Goal: Task Accomplishment & Management: Use online tool/utility

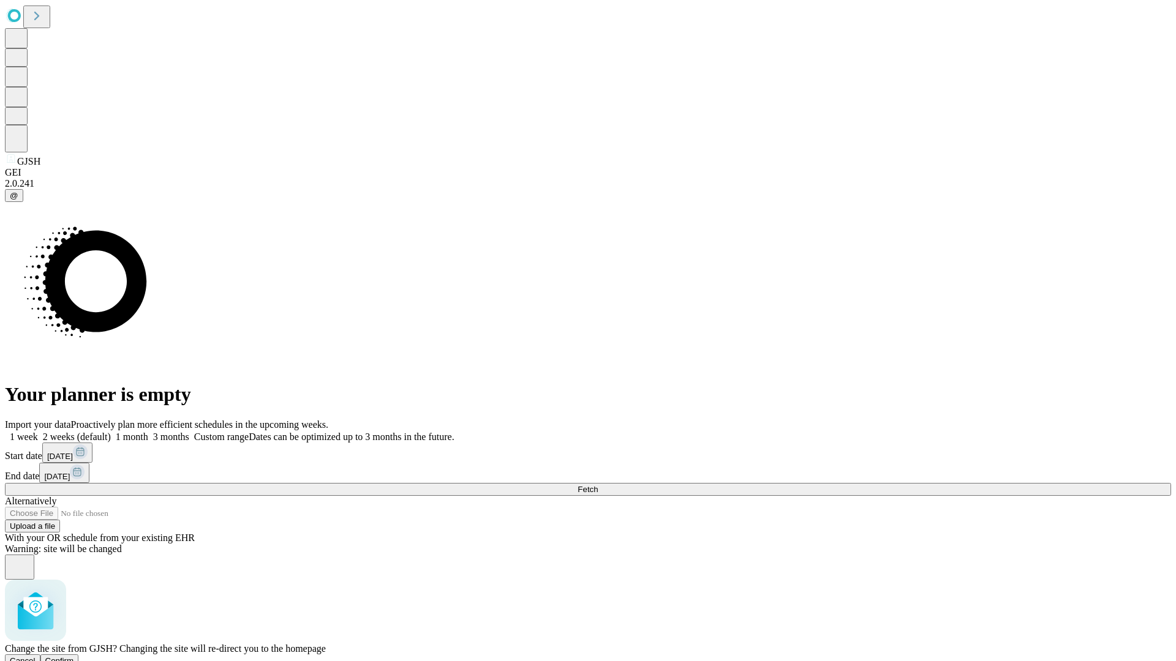
click at [74, 656] on span "Confirm" at bounding box center [59, 660] width 29 height 9
click at [111, 432] on label "2 weeks (default)" at bounding box center [74, 437] width 73 height 10
click at [598, 485] on span "Fetch" at bounding box center [587, 489] width 20 height 9
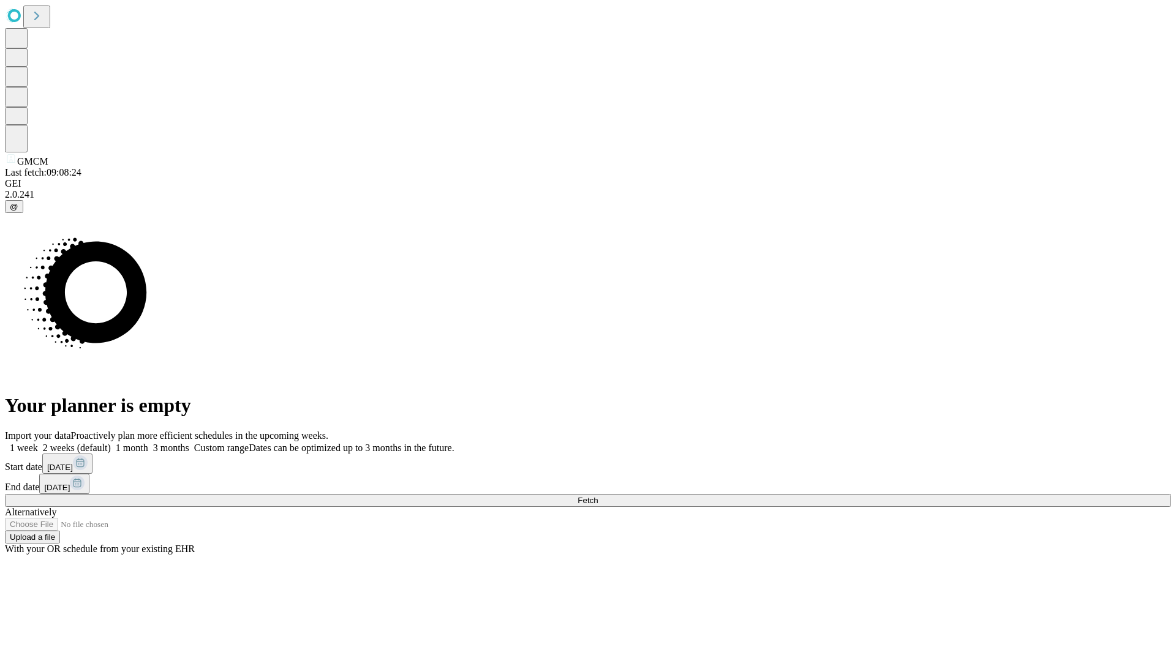
click at [111, 443] on label "2 weeks (default)" at bounding box center [74, 448] width 73 height 10
click at [598, 496] on span "Fetch" at bounding box center [587, 500] width 20 height 9
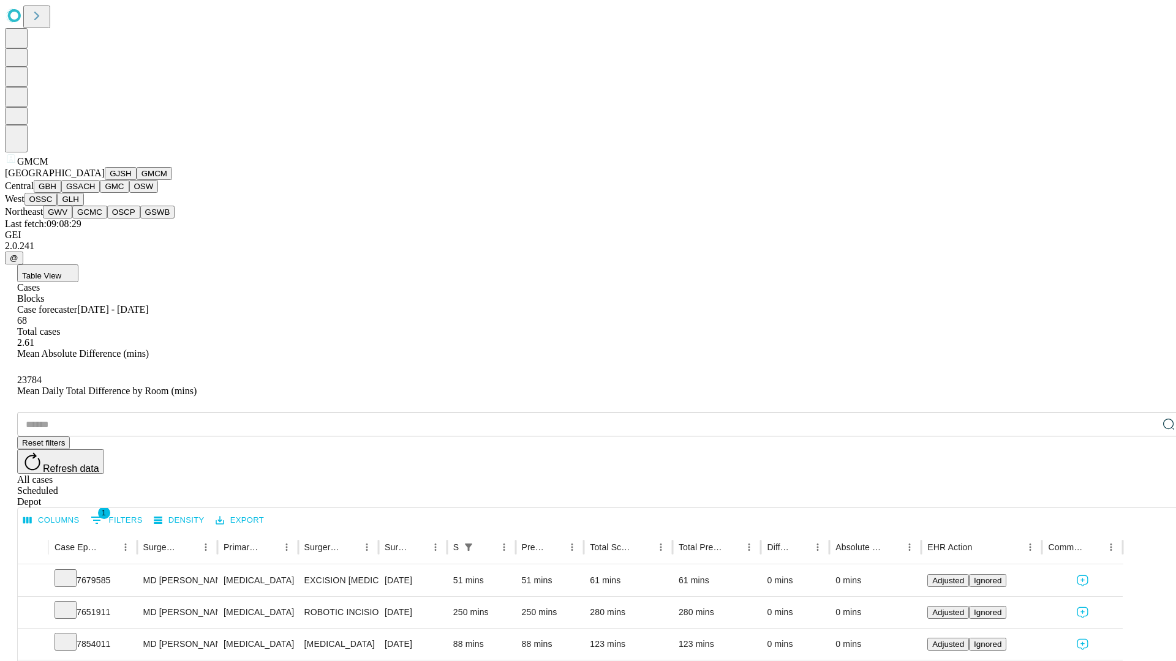
click at [61, 193] on button "GBH" at bounding box center [48, 186] width 28 height 13
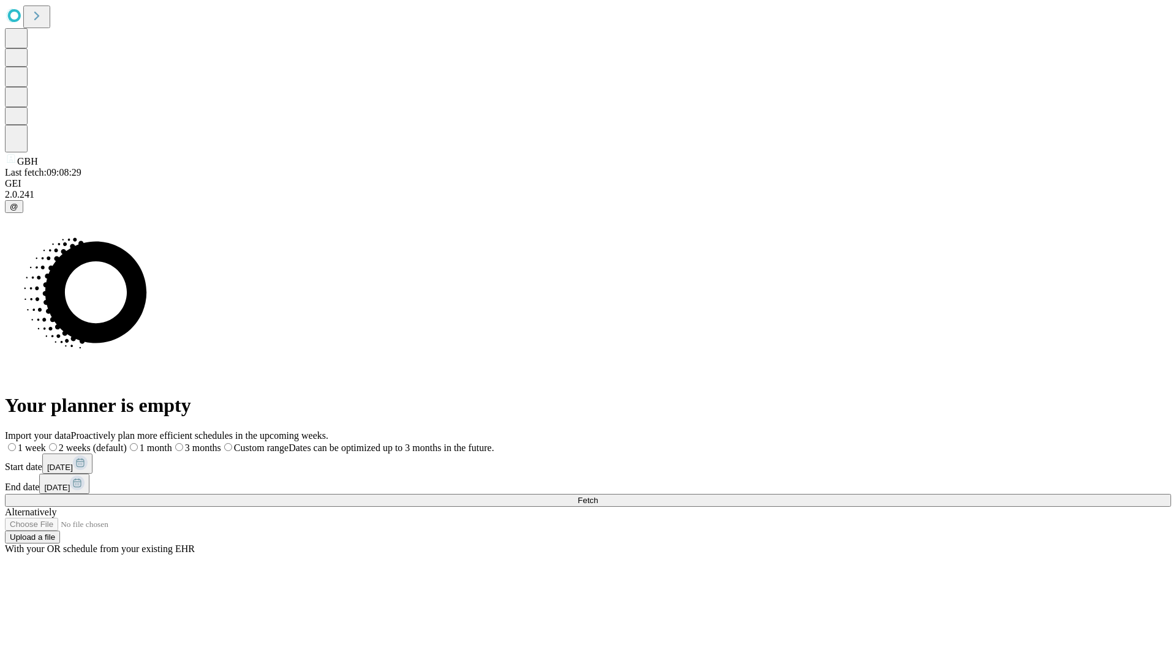
click at [127, 443] on label "2 weeks (default)" at bounding box center [86, 448] width 81 height 10
click at [598, 496] on span "Fetch" at bounding box center [587, 500] width 20 height 9
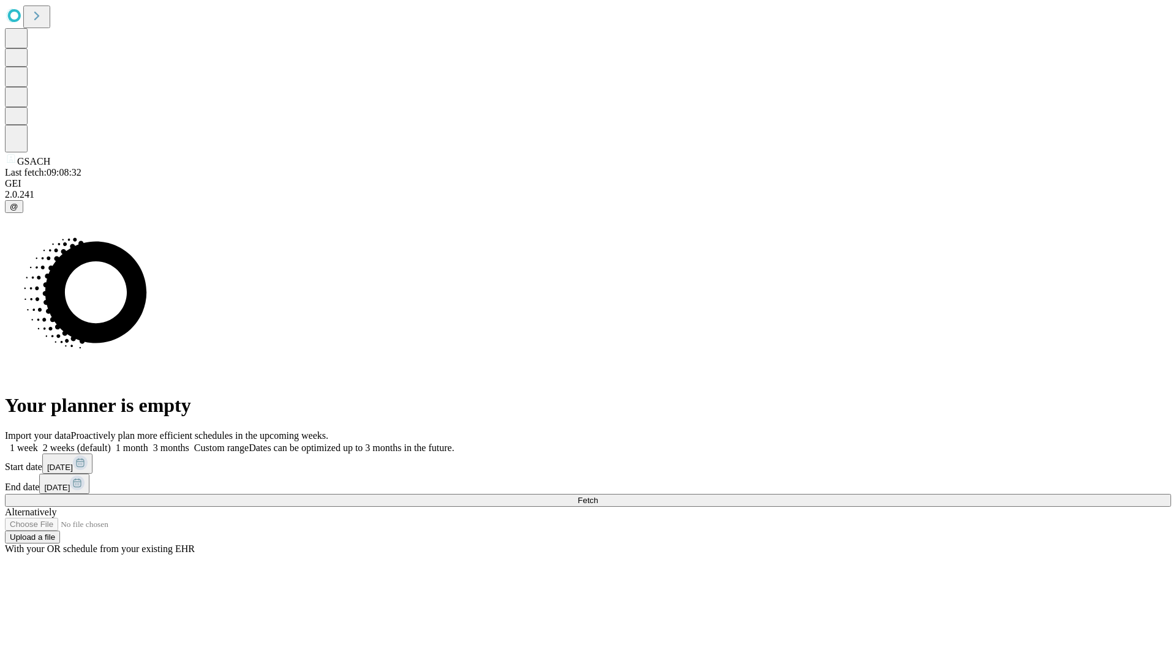
click at [111, 443] on label "2 weeks (default)" at bounding box center [74, 448] width 73 height 10
click at [598, 496] on span "Fetch" at bounding box center [587, 500] width 20 height 9
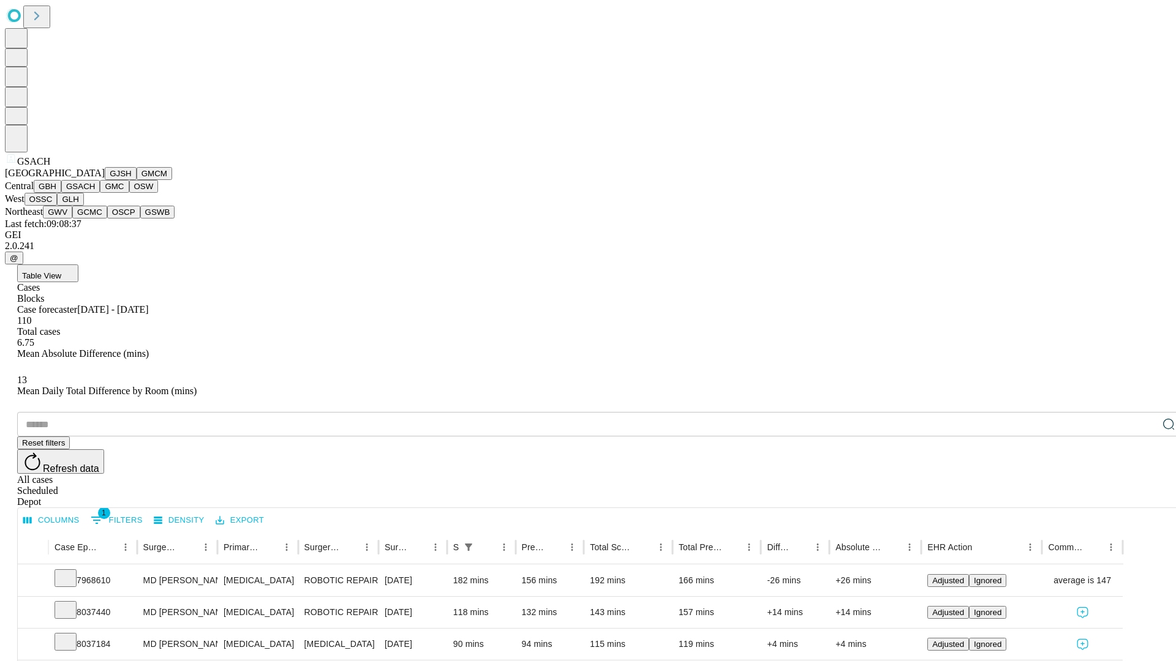
click at [100, 193] on button "GMC" at bounding box center [114, 186] width 29 height 13
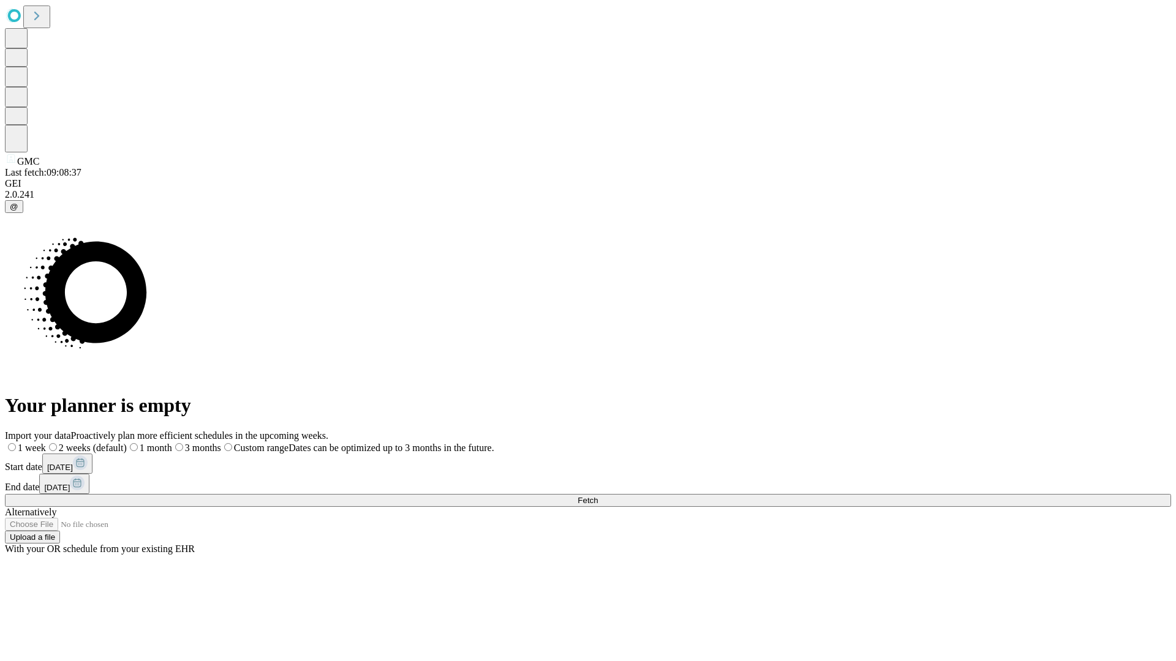
click at [127, 443] on label "2 weeks (default)" at bounding box center [86, 448] width 81 height 10
click at [598, 496] on span "Fetch" at bounding box center [587, 500] width 20 height 9
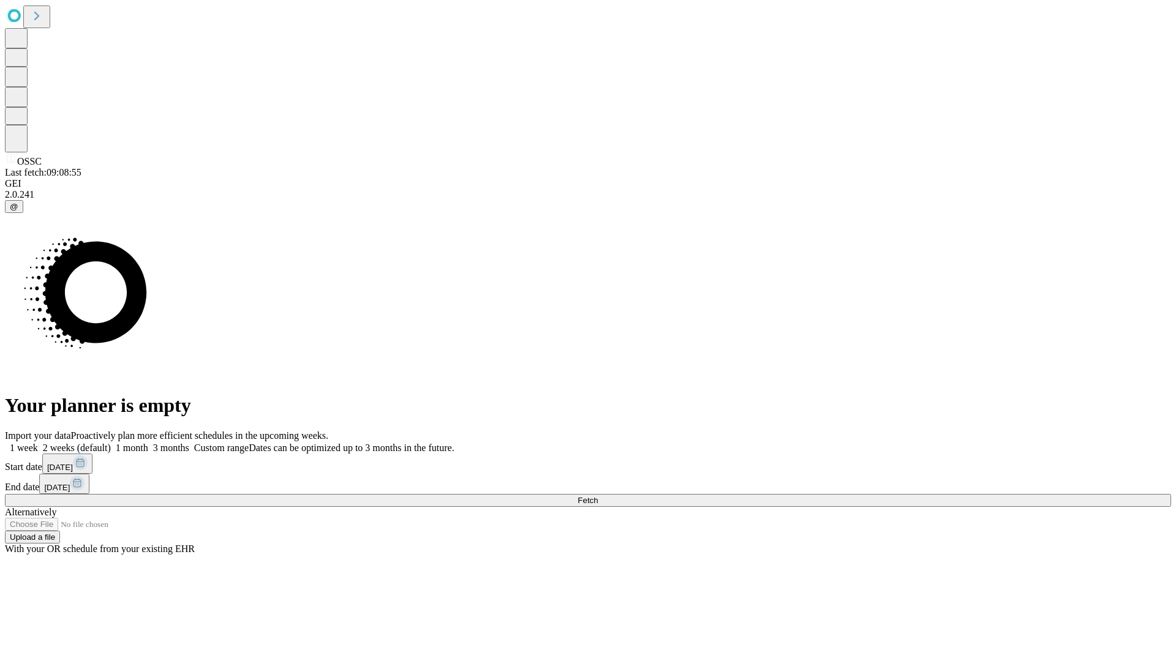
click at [111, 443] on label "2 weeks (default)" at bounding box center [74, 448] width 73 height 10
click at [598, 496] on span "Fetch" at bounding box center [587, 500] width 20 height 9
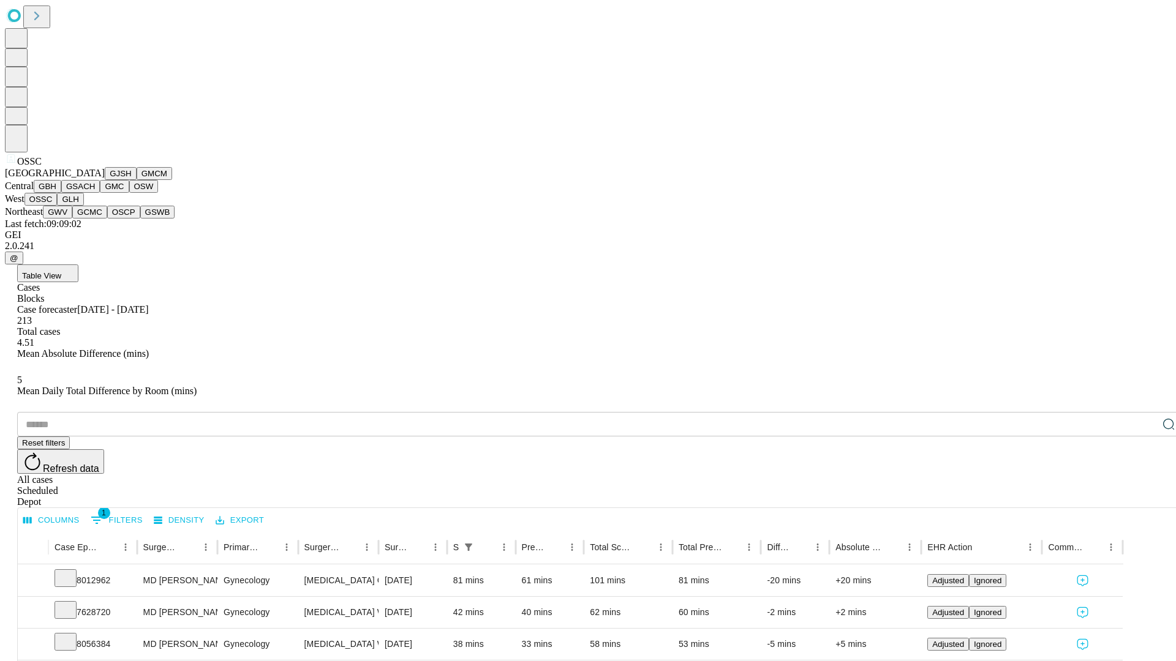
click at [83, 206] on button "GLH" at bounding box center [70, 199] width 26 height 13
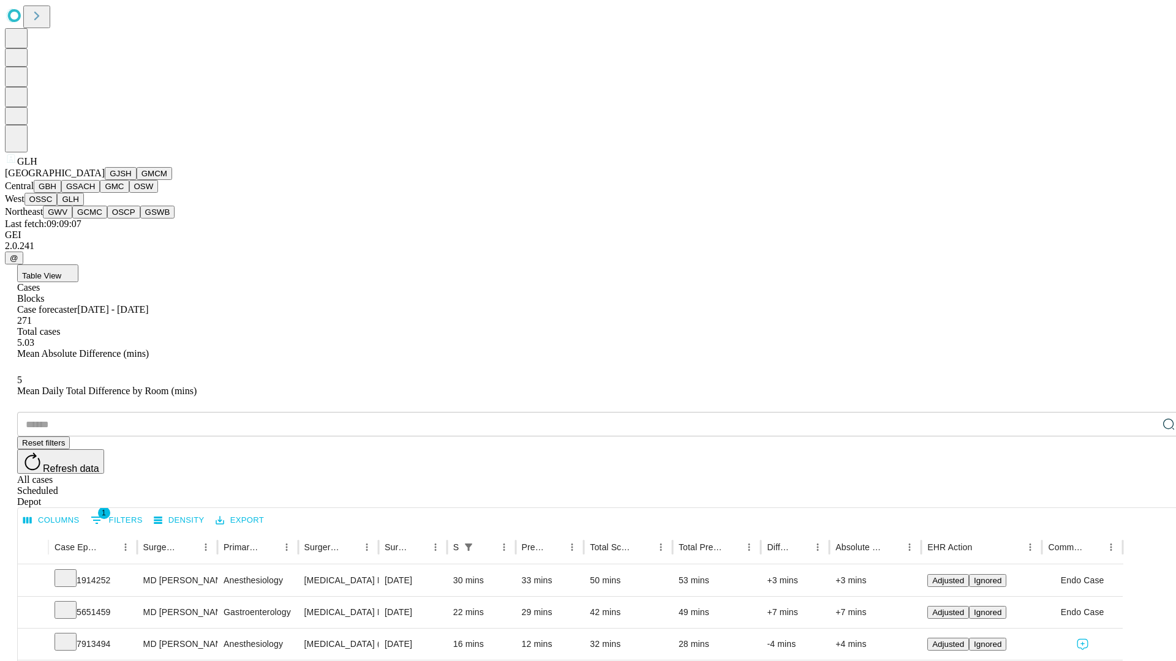
click at [72, 219] on button "GWV" at bounding box center [57, 212] width 29 height 13
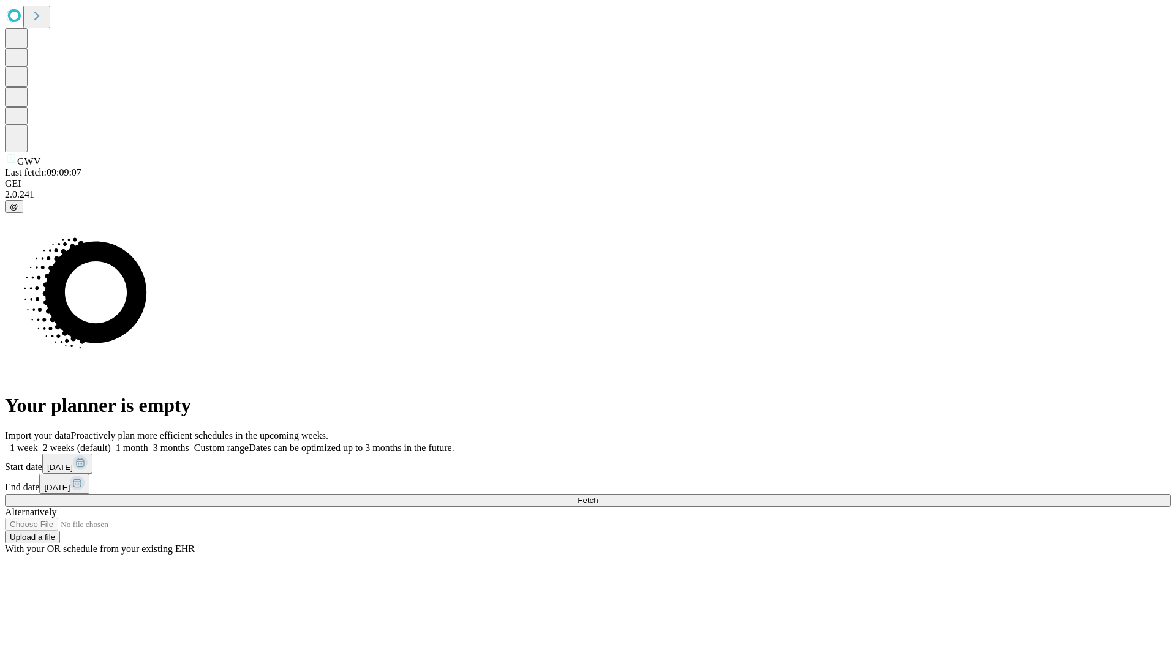
click at [111, 443] on label "2 weeks (default)" at bounding box center [74, 448] width 73 height 10
click at [598, 496] on span "Fetch" at bounding box center [587, 500] width 20 height 9
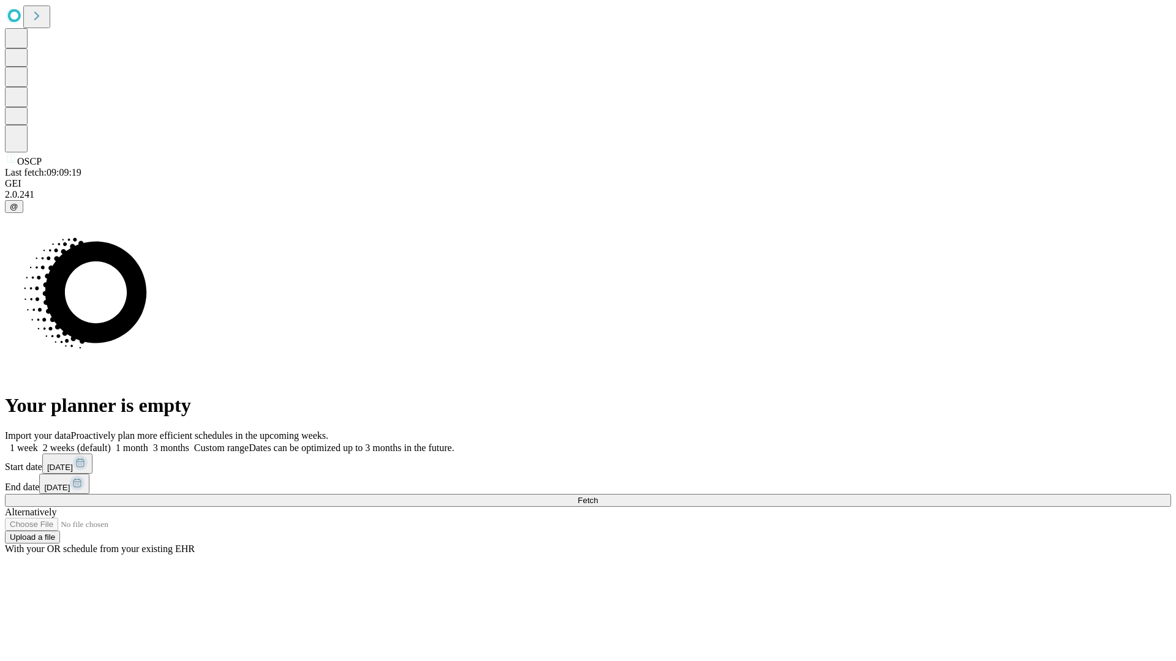
click at [598, 496] on span "Fetch" at bounding box center [587, 500] width 20 height 9
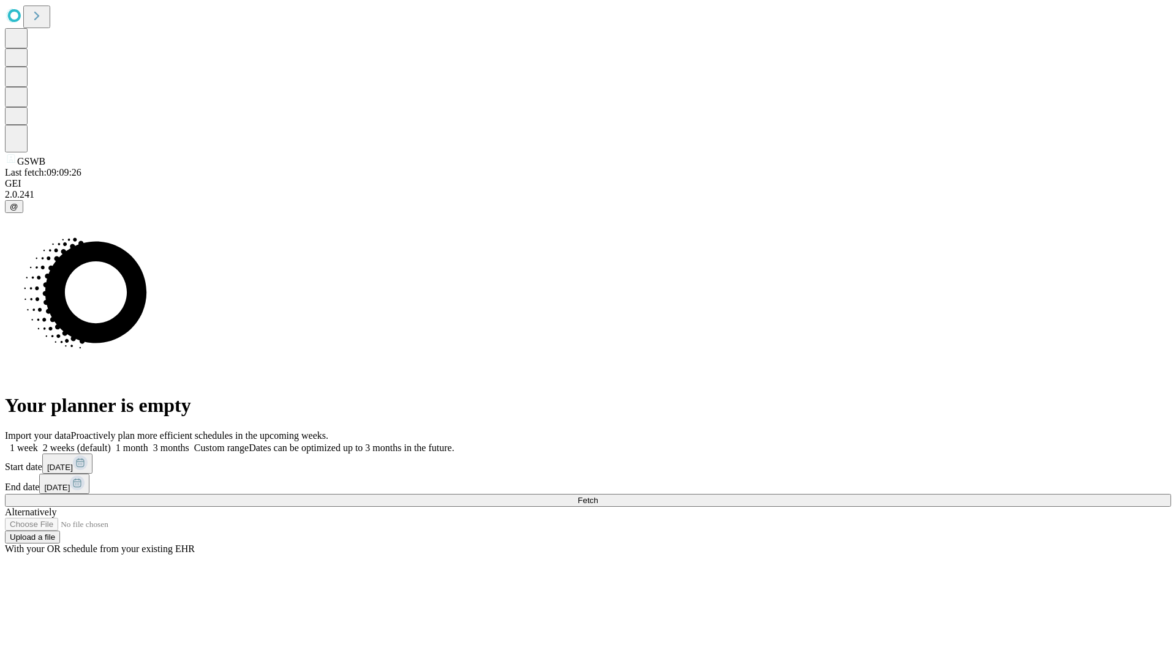
click at [598, 496] on span "Fetch" at bounding box center [587, 500] width 20 height 9
